Goal: Task Accomplishment & Management: Manage account settings

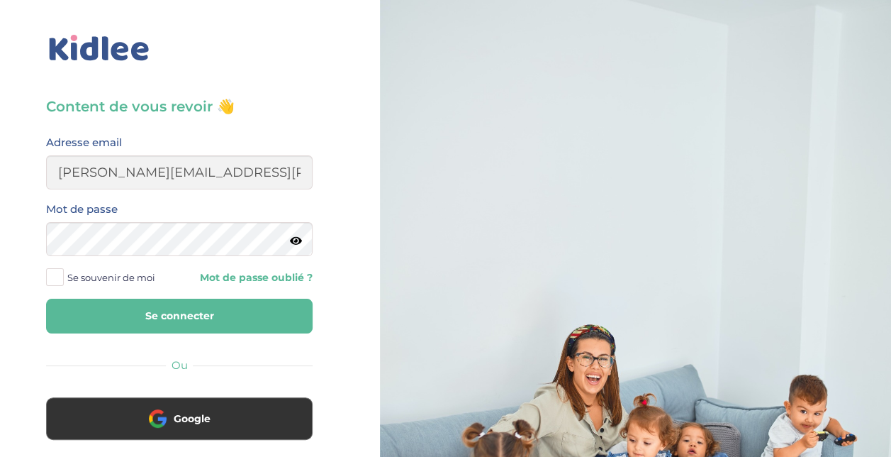
click at [138, 172] on input "stasa.cilensek@gmail.com" at bounding box center [179, 172] width 267 height 34
type input "stasa.bolbol@gmail.com"
click at [46, 298] on button "Se connecter" at bounding box center [179, 315] width 267 height 35
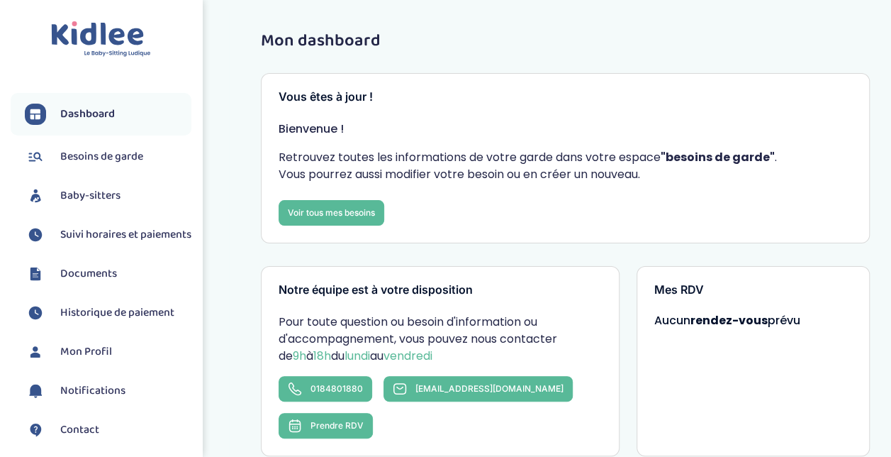
click at [109, 233] on span "Suivi horaires et paiements" at bounding box center [125, 234] width 131 height 17
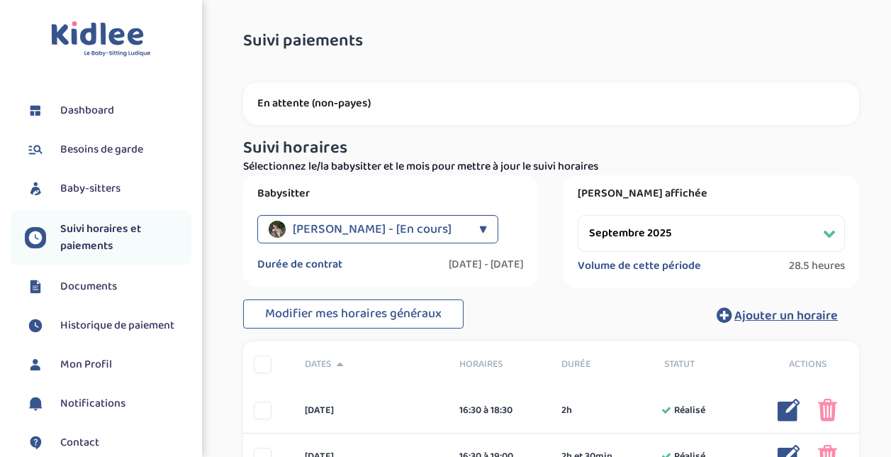
select select "septembre 2025"
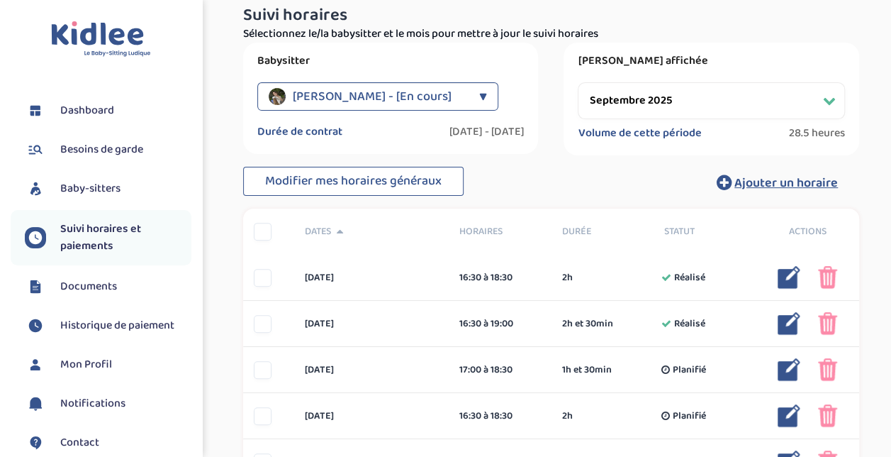
scroll to position [142, 0]
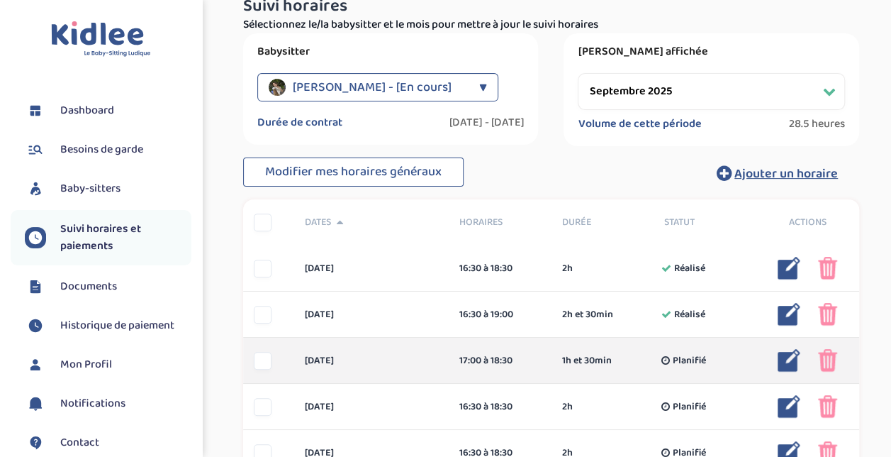
click at [789, 356] on img at bounding box center [789, 360] width 23 height 23
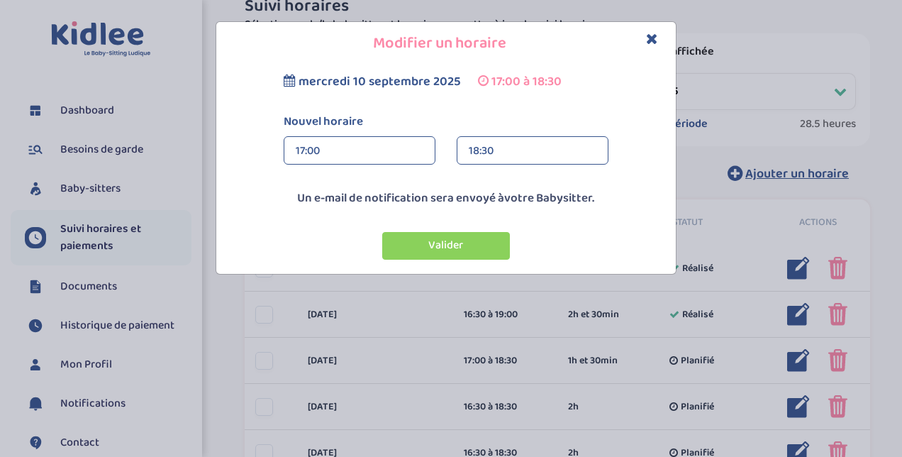
click at [657, 38] on icon "Close" at bounding box center [652, 38] width 12 height 15
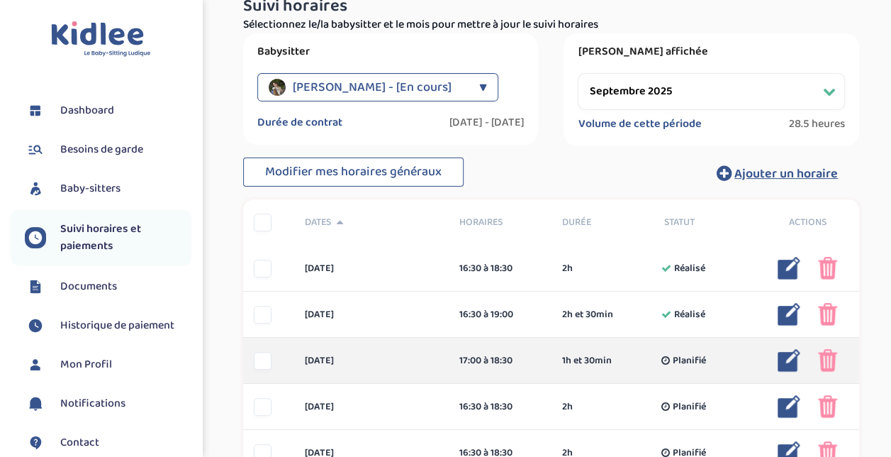
click at [834, 357] on img at bounding box center [827, 360] width 19 height 23
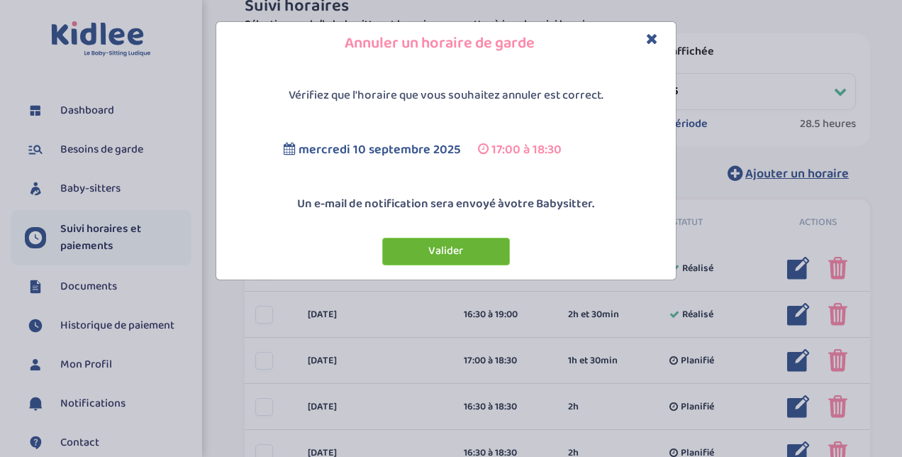
click at [433, 248] on button "Valider" at bounding box center [446, 252] width 128 height 28
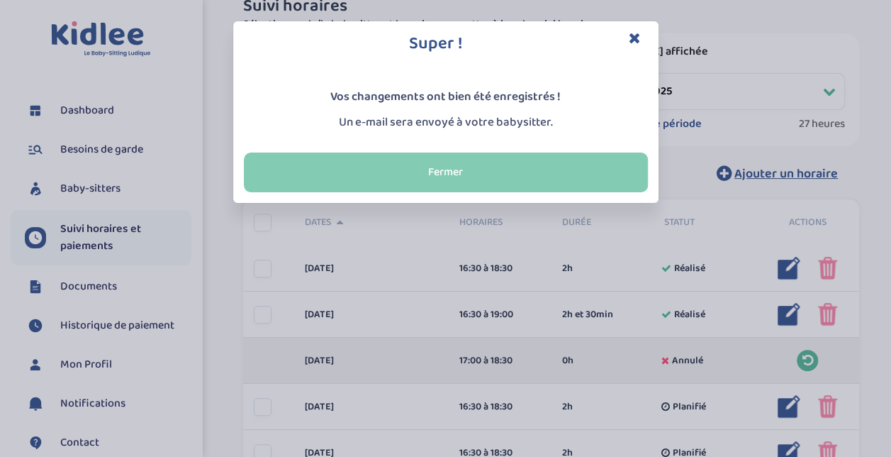
click at [518, 169] on button "Fermer" at bounding box center [446, 172] width 404 height 40
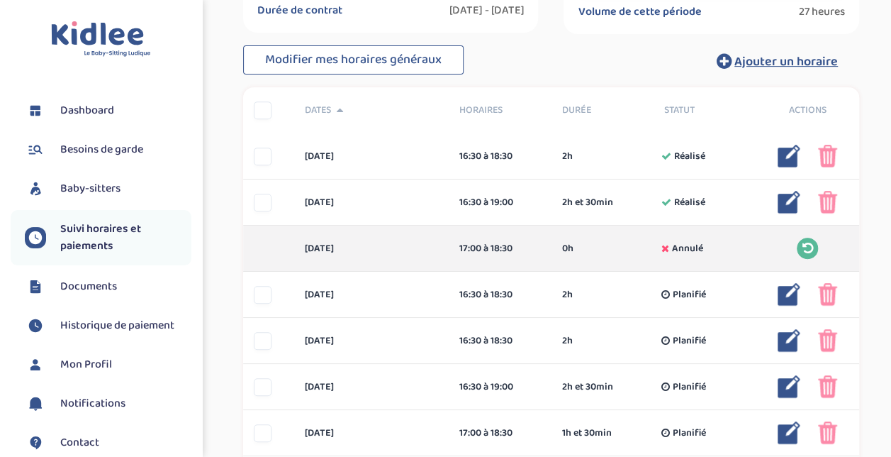
scroll to position [284, 0]
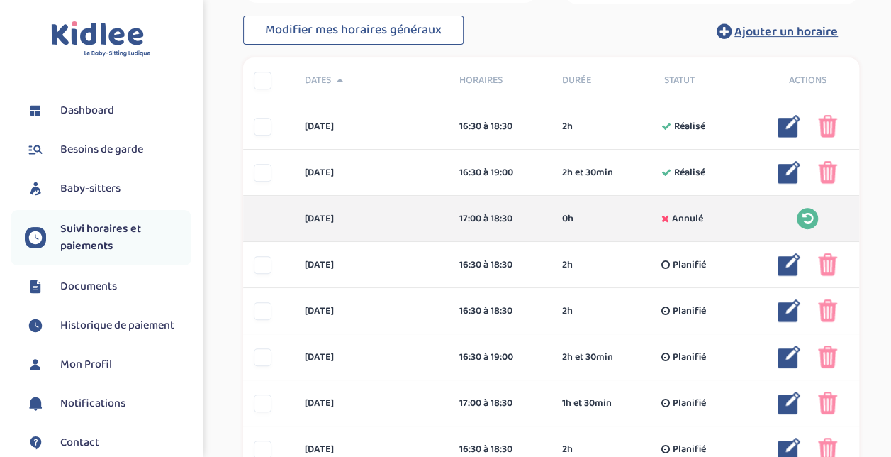
click at [873, 244] on div "Suivi paiements WsLfWW01pMJNYuq1BiqR64K3eTnO5TITF2pUpxD5 En attente (non-payes)…" at bounding box center [551, 267] width 659 height 1058
click at [225, 57] on div "Suivi paiements WsLfWW01pMJNYuq1BiqR64K3eTnO5TITF2pUpxD5 En attente (non-payes)…" at bounding box center [551, 267] width 659 height 1058
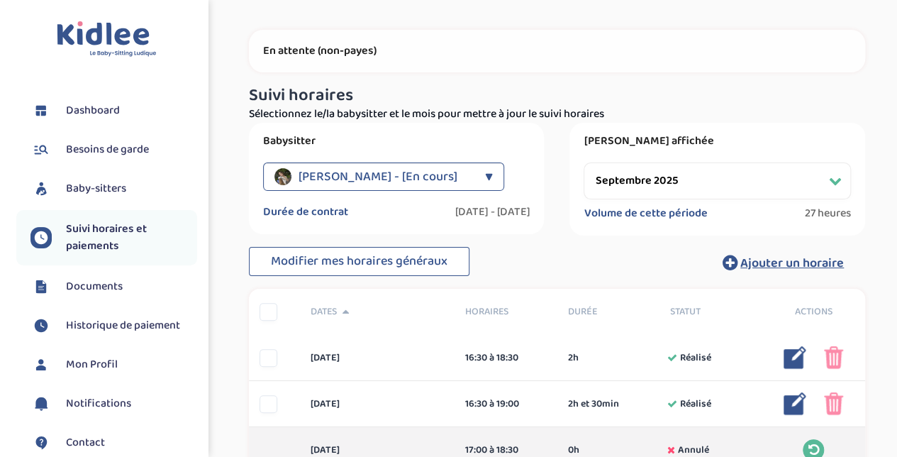
scroll to position [0, 0]
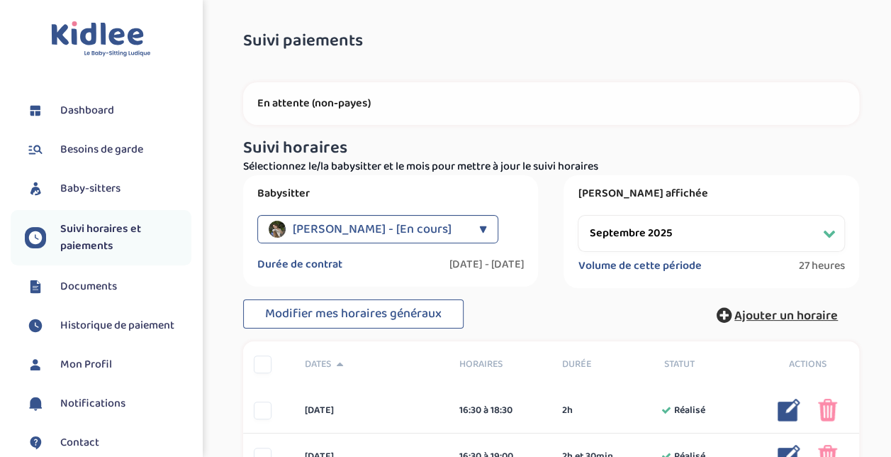
click at [822, 312] on span "Ajouter un horaire" at bounding box center [787, 316] width 104 height 20
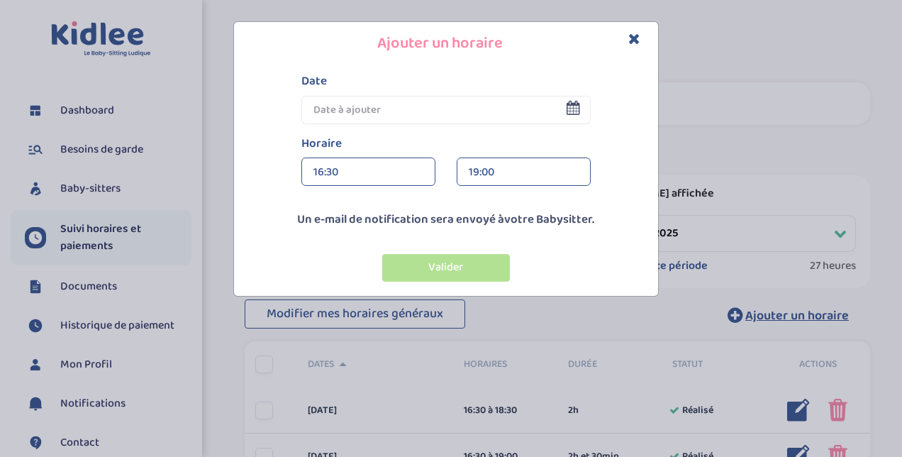
click at [404, 112] on input "text" at bounding box center [445, 110] width 289 height 28
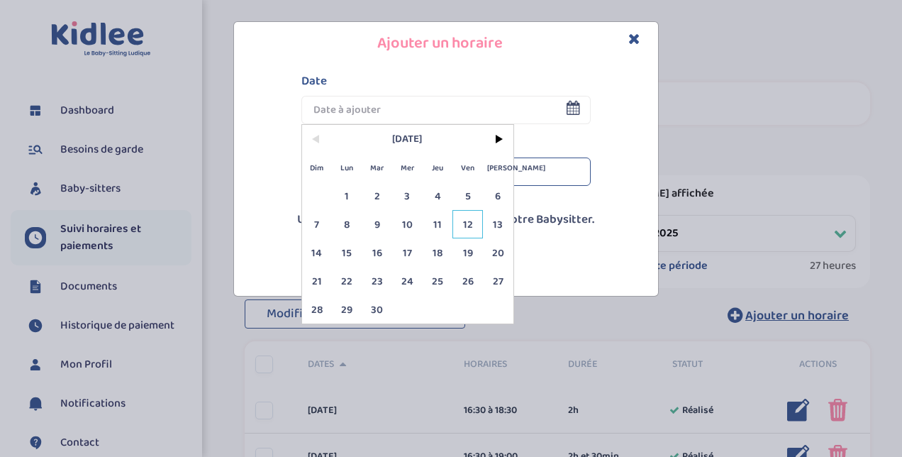
click at [461, 220] on span "12" at bounding box center [467, 224] width 30 height 28
type input "12 Sep 2025"
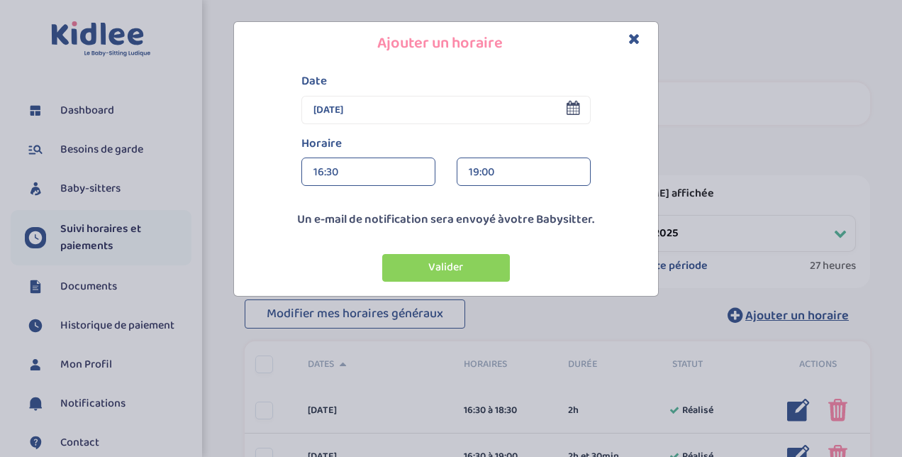
click at [472, 179] on div "19:00" at bounding box center [524, 172] width 110 height 28
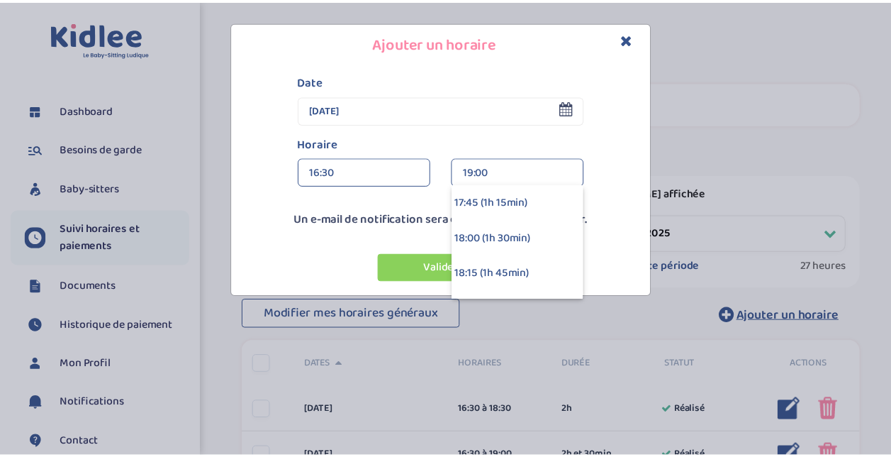
scroll to position [170, 0]
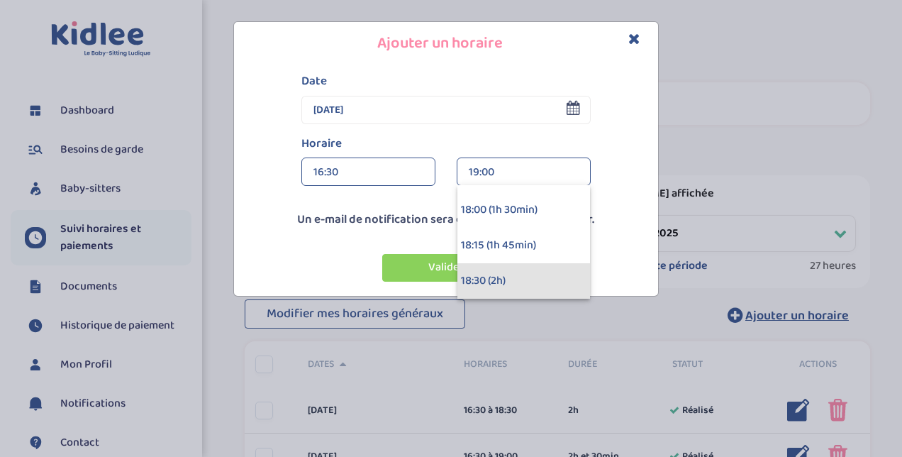
click at [542, 272] on div "18:30 (2h)" at bounding box center [523, 280] width 133 height 35
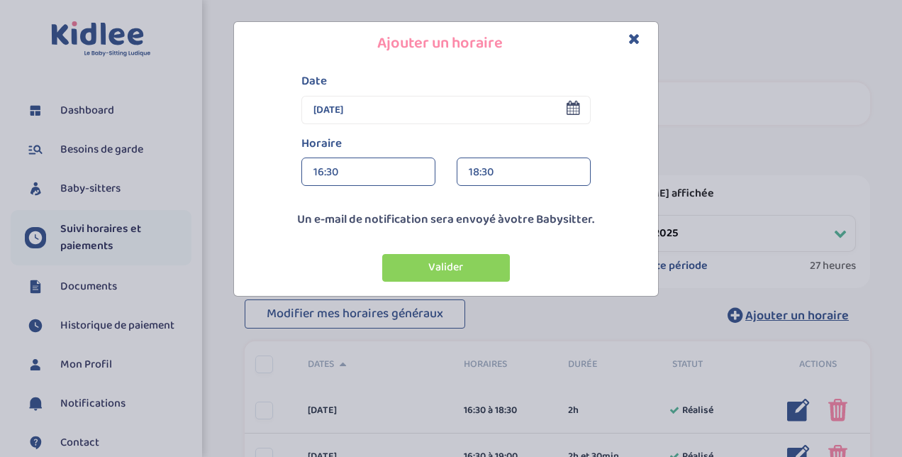
click at [470, 264] on button "Valider" at bounding box center [446, 268] width 128 height 28
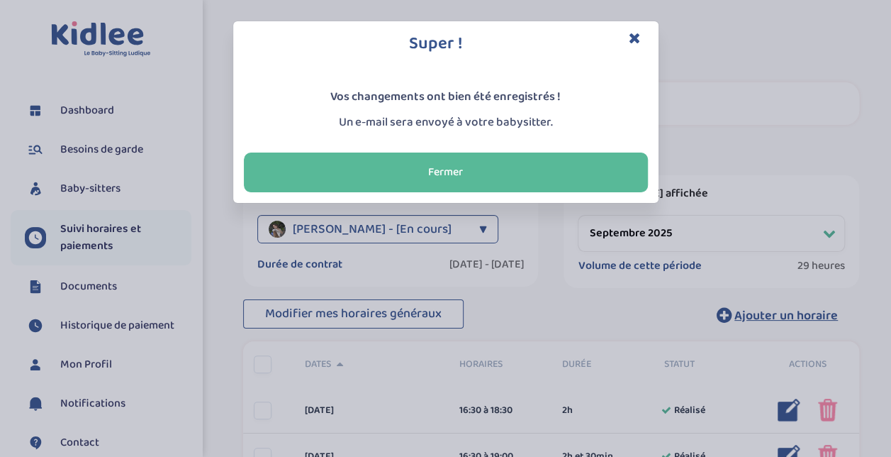
click at [540, 179] on button "Fermer" at bounding box center [446, 172] width 404 height 40
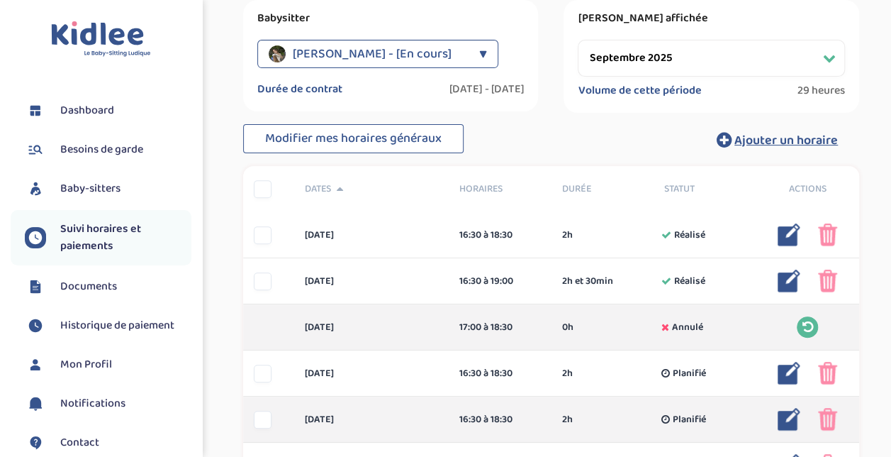
scroll to position [0, 0]
